Goal: Task Accomplishment & Management: Manage account settings

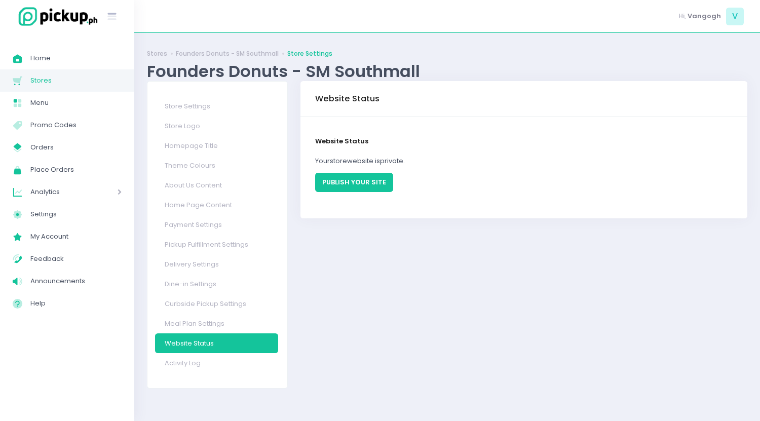
click at [348, 186] on button "PUBLISH YOUR SITE" at bounding box center [354, 182] width 78 height 19
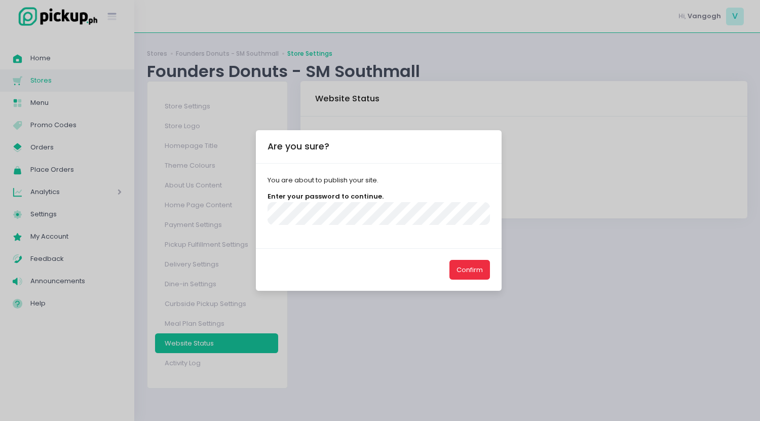
click at [473, 274] on button "Confirm" at bounding box center [469, 269] width 41 height 19
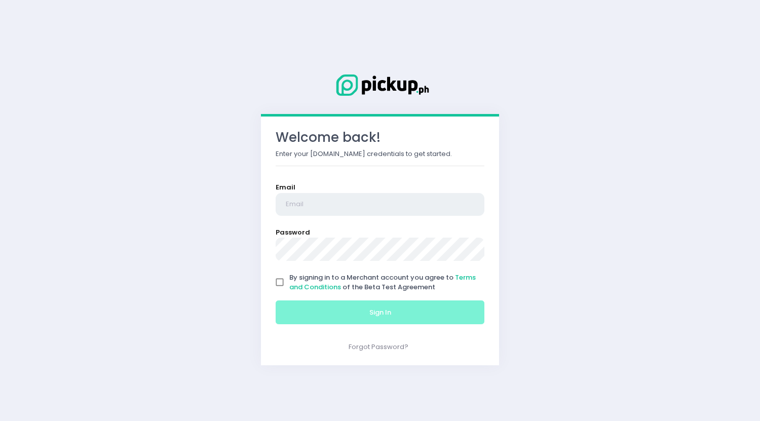
type input "[EMAIL_ADDRESS][DOMAIN_NAME]"
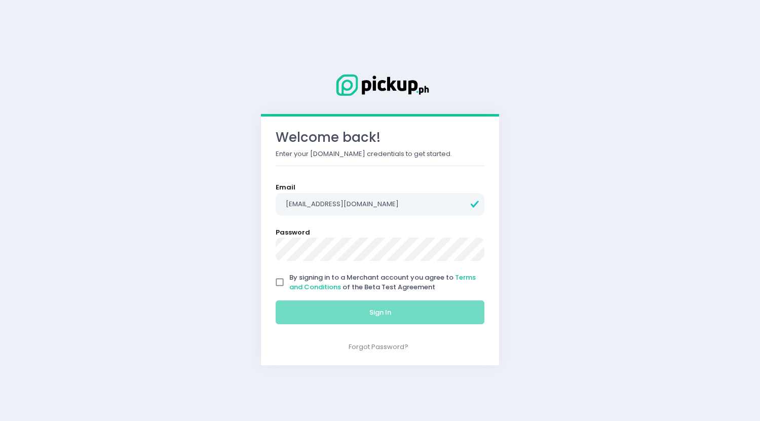
drag, startPoint x: 284, startPoint y: 283, endPoint x: 334, endPoint y: 292, distance: 50.9
click at [284, 283] on input "By signing in to a Merchant account you agree to Terms and Conditions of the Be…" at bounding box center [279, 282] width 19 height 19
checkbox input "true"
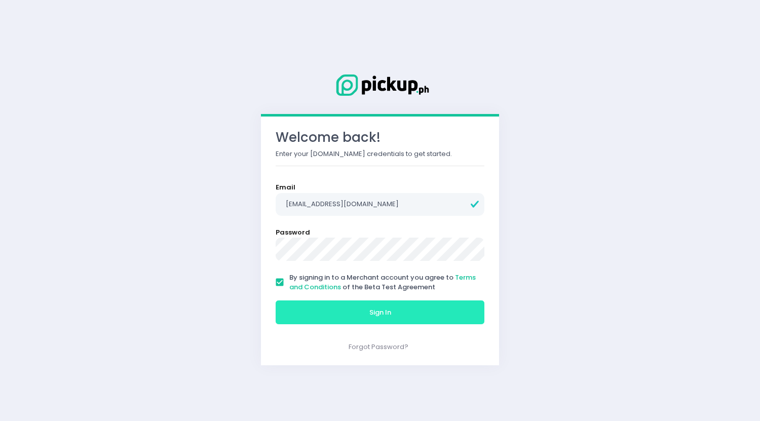
click at [398, 306] on button "Sign In" at bounding box center [380, 312] width 209 height 24
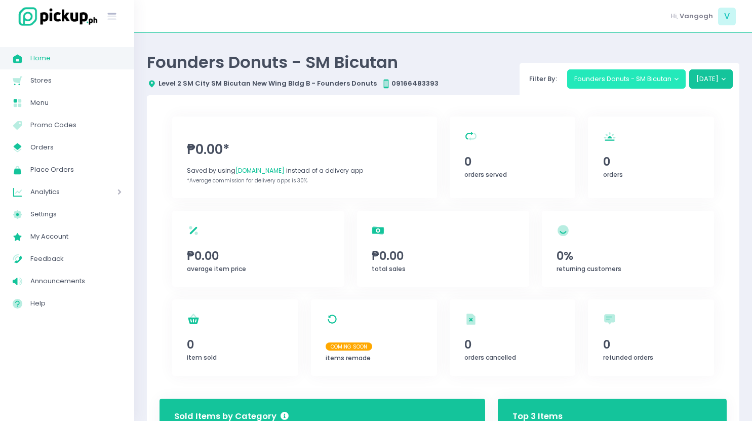
click at [646, 77] on button "Founders Donuts - SM Bicutan" at bounding box center [626, 78] width 119 height 19
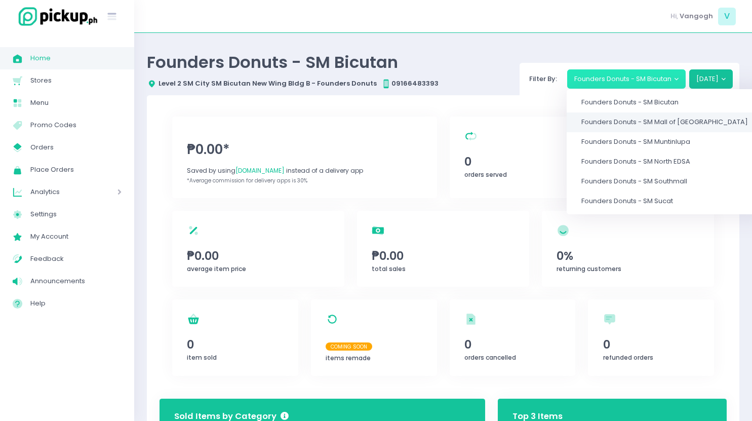
click at [644, 122] on span "Founders Donuts - SM Mall of Asia" at bounding box center [665, 123] width 167 height 10
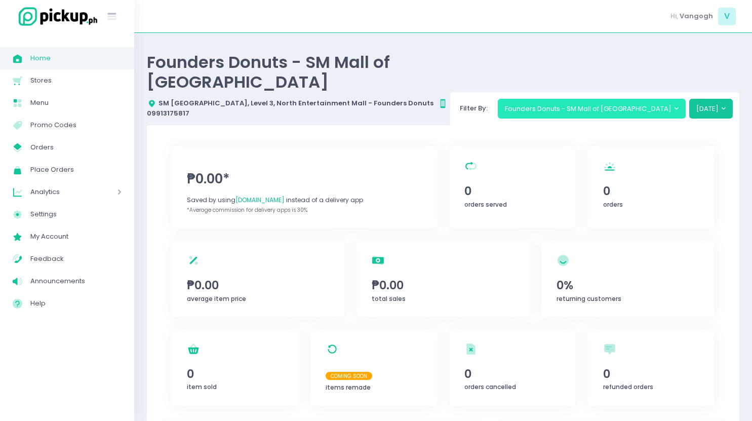
click at [631, 99] on button "Founders Donuts - SM Mall of Asia" at bounding box center [592, 108] width 188 height 19
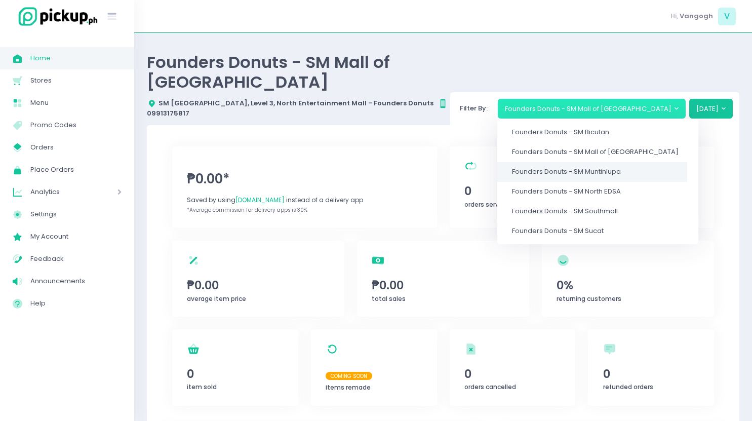
click at [621, 167] on span "Founders Donuts - SM Muntinlupa" at bounding box center [566, 172] width 109 height 10
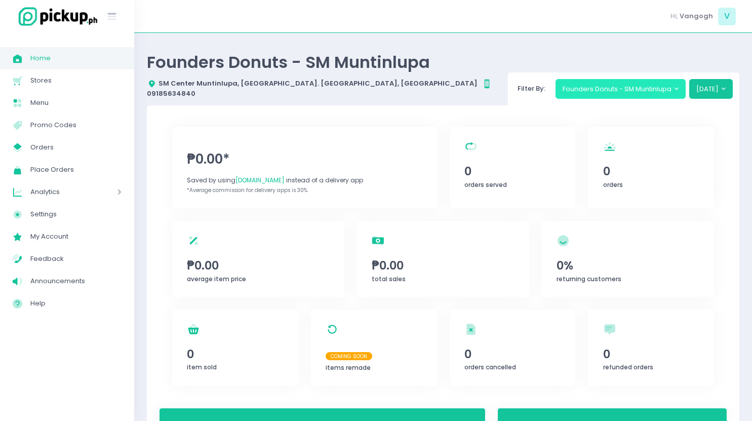
click at [627, 79] on button "Founders Donuts - SM Muntinlupa" at bounding box center [621, 88] width 131 height 19
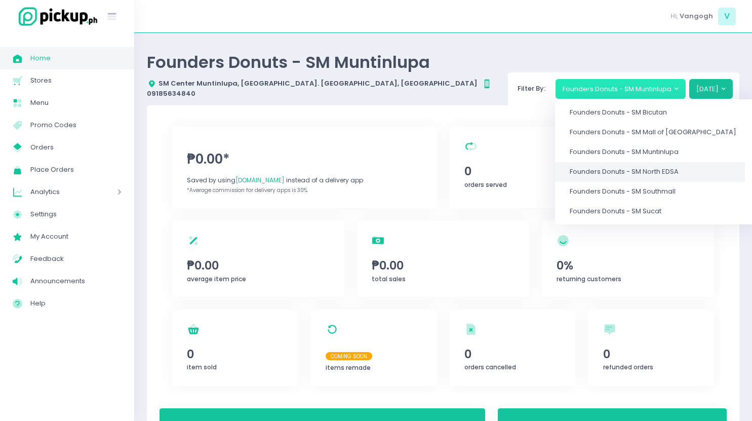
click at [632, 167] on span "Founders Donuts - SM North EDSA" at bounding box center [624, 172] width 109 height 10
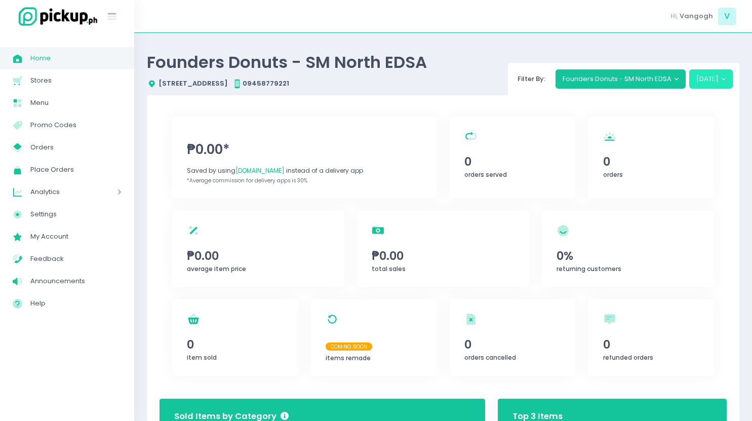
click at [712, 76] on button "Today" at bounding box center [711, 78] width 44 height 19
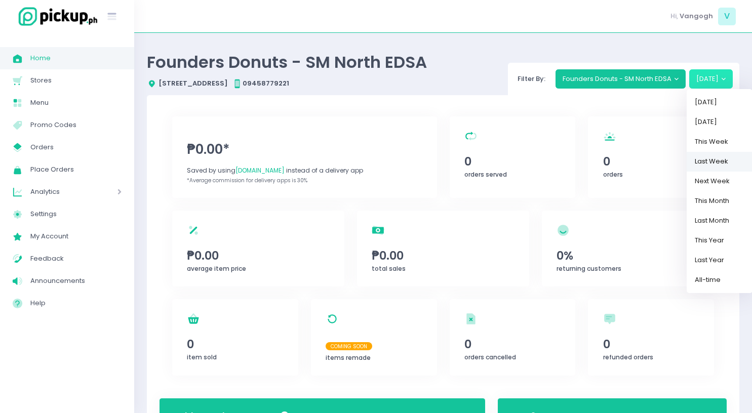
click at [732, 165] on link "Last Week" at bounding box center [720, 162] width 66 height 20
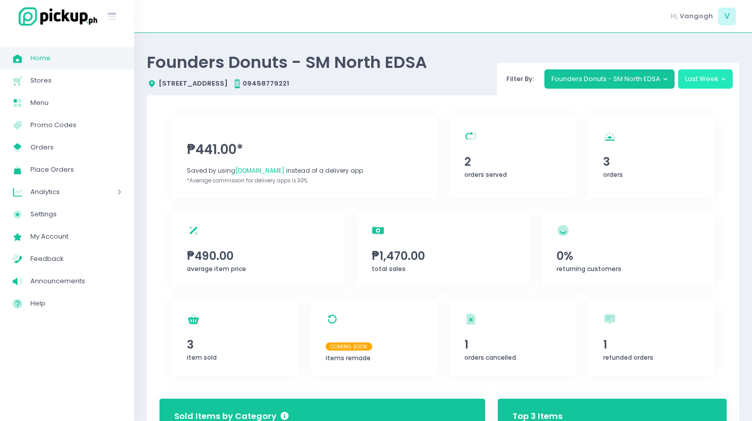
click at [714, 85] on button "Last Week" at bounding box center [705, 78] width 55 height 19
click at [721, 194] on link "This Month" at bounding box center [711, 201] width 66 height 20
click at [598, 80] on button "Founders Donuts - SM North EDSA" at bounding box center [609, 78] width 131 height 19
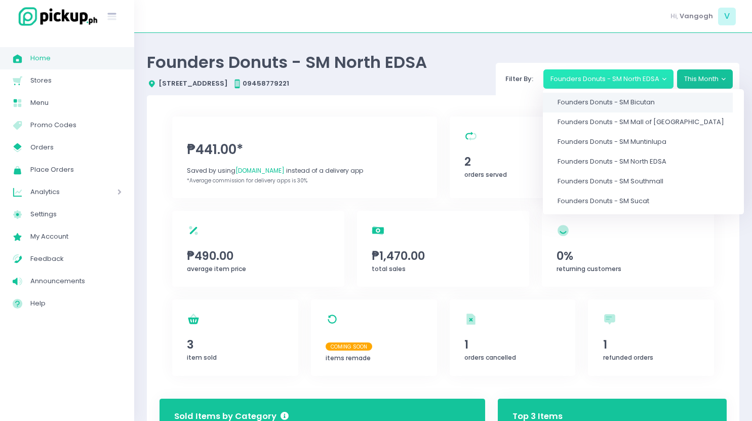
click at [604, 100] on span "Founders Donuts - SM Bicutan" at bounding box center [606, 103] width 97 height 10
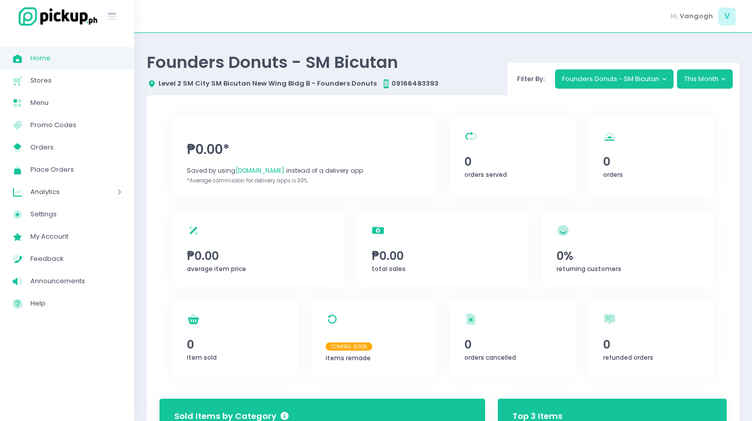
click at [601, 50] on div "Founders Donuts - SM Bicutan Location Created with Sketch. Level 2 SM City SM B…" at bounding box center [443, 71] width 593 height 50
click at [602, 67] on div "Filter By: Founders Donuts - SM Bicutan This Month" at bounding box center [624, 79] width 233 height 32
click at [603, 71] on button "Founders Donuts - SM Bicutan" at bounding box center [614, 78] width 119 height 19
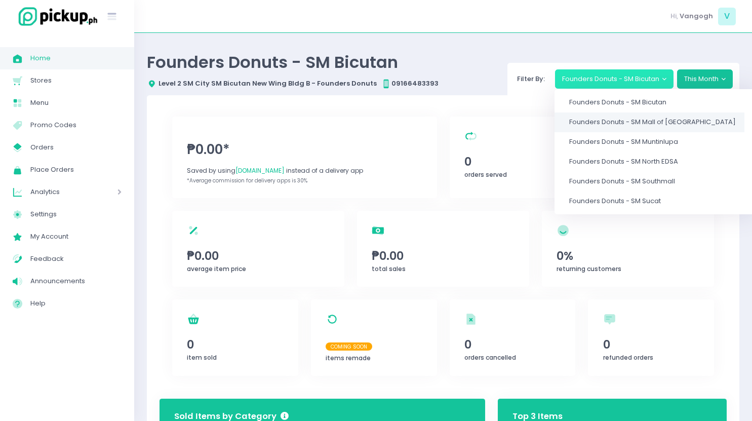
click at [612, 119] on span "Founders Donuts - SM Mall of Asia" at bounding box center [652, 123] width 167 height 10
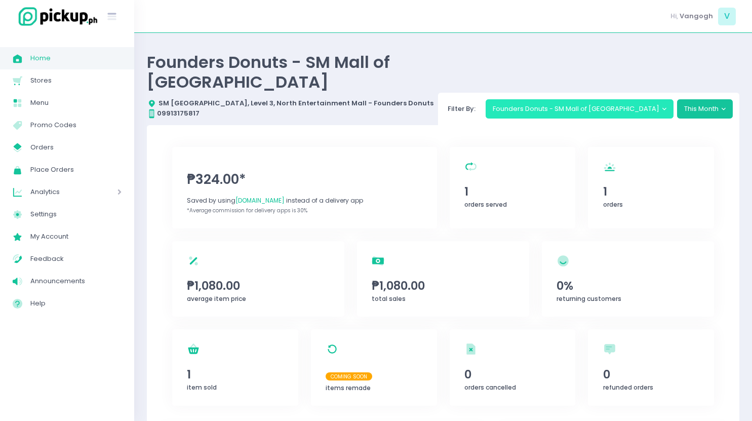
click at [611, 99] on button "Founders Donuts - SM Mall of Asia" at bounding box center [580, 108] width 188 height 19
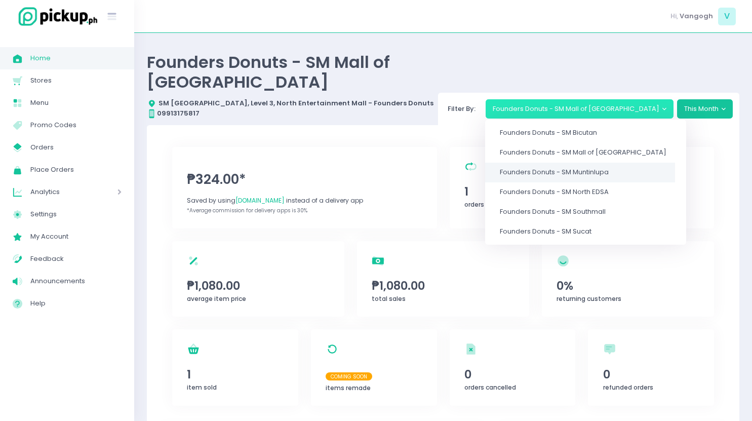
click at [609, 167] on span "Founders Donuts - SM Muntinlupa" at bounding box center [554, 172] width 109 height 10
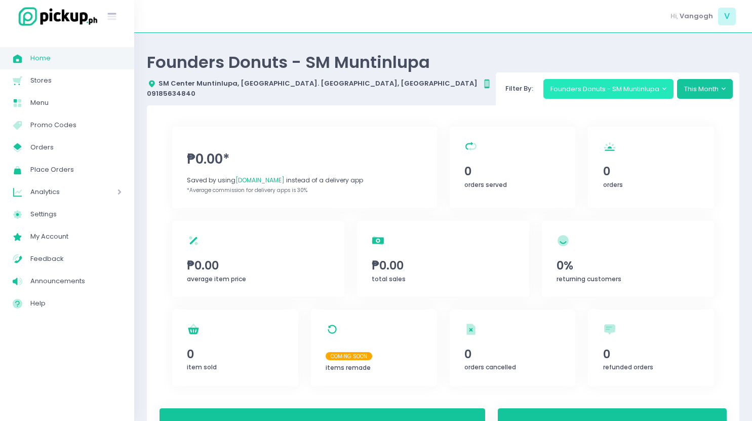
click at [601, 91] on button "Founders Donuts - SM Muntinlupa" at bounding box center [609, 88] width 131 height 19
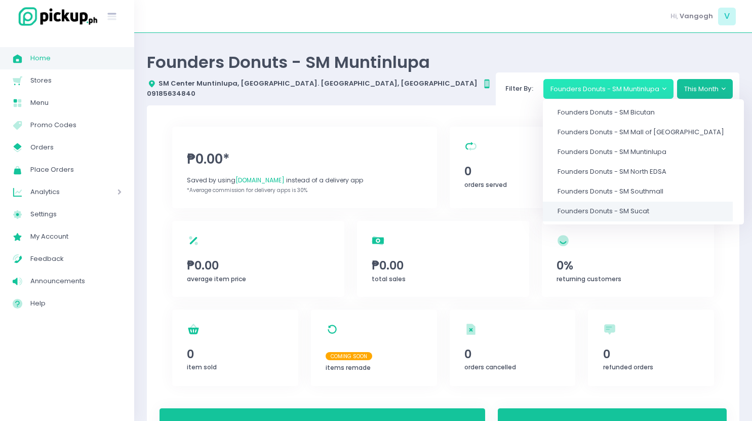
click at [620, 208] on span "Founders Donuts - SM Sucat" at bounding box center [604, 211] width 92 height 10
